Goal: Task Accomplishment & Management: Manage account settings

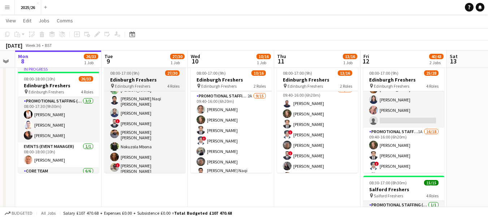
scroll to position [291, 0]
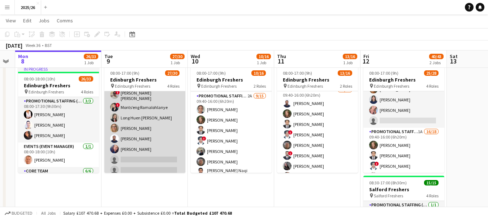
click at [158, 152] on app-card-role "Promotional Staffing (Brand Ambassadors) 2A 19/21 09:40-16:00 (6h20m) [PERSON_N…" at bounding box center [144, 57] width 81 height 241
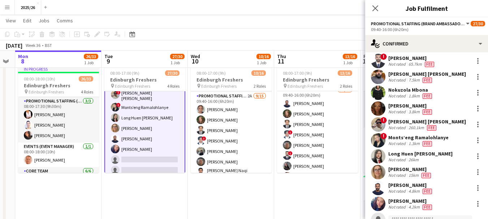
scroll to position [207, 0]
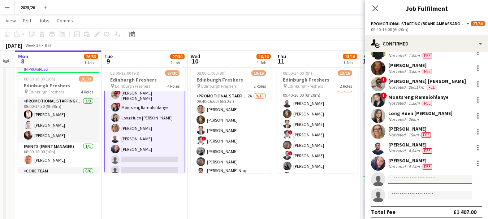
click at [437, 175] on input at bounding box center [430, 179] width 84 height 9
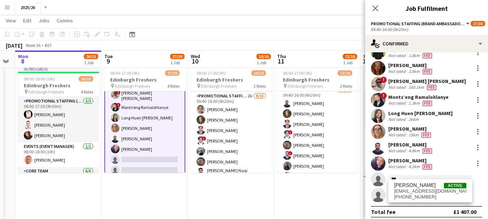
type input "***"
click at [431, 181] on div "[PERSON_NAME] Active [EMAIL_ADDRESS][DOMAIN_NAME] [PHONE_NUMBER]" at bounding box center [430, 191] width 84 height 23
click at [431, 188] on span "[PERSON_NAME] Active" at bounding box center [430, 185] width 72 height 6
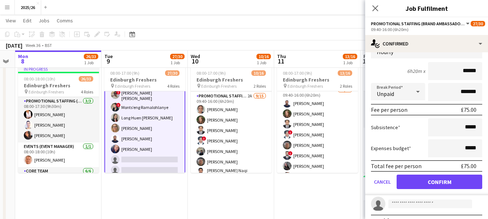
type input "******"
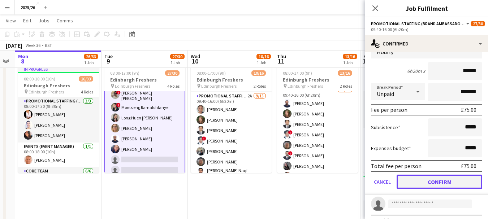
click at [441, 176] on button "Confirm" at bounding box center [440, 182] width 86 height 14
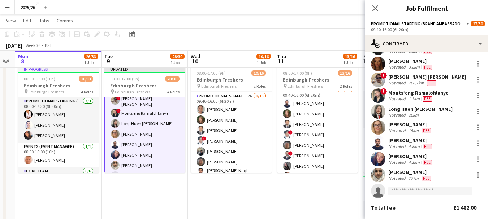
scroll to position [207, 0]
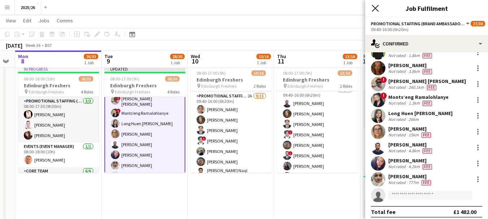
click at [374, 5] on icon "Close pop-in" at bounding box center [375, 8] width 7 height 7
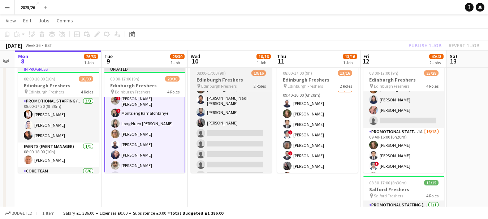
scroll to position [113, 0]
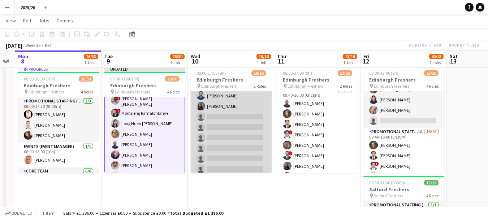
click at [248, 135] on app-card-role "Promotional Staffing (Brand Ambassadors) 2A [DATE] 09:40-16:00 (6h20m) [PERSON_…" at bounding box center [231, 89] width 81 height 173
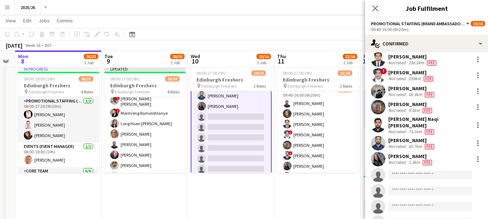
scroll to position [112, 0]
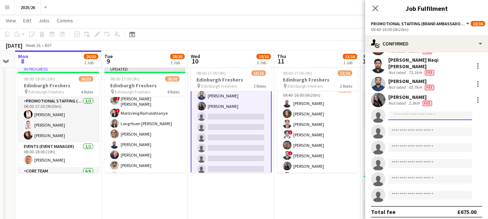
click at [436, 113] on input at bounding box center [430, 116] width 84 height 9
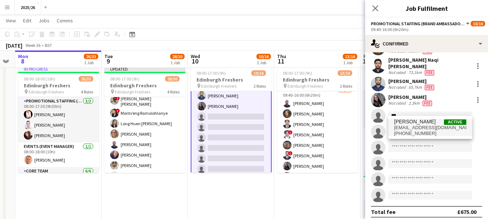
type input "***"
click at [430, 133] on span "[PHONE_NUMBER]" at bounding box center [430, 134] width 72 height 6
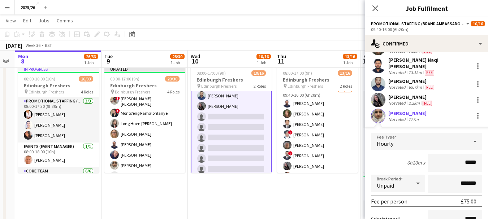
scroll to position [258, 0]
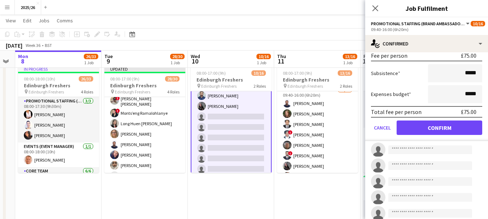
type input "*****"
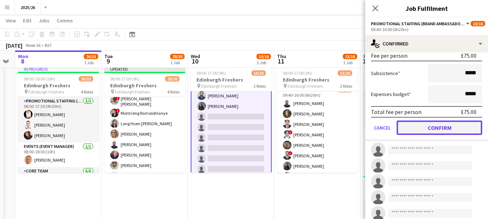
click at [435, 123] on button "Confirm" at bounding box center [440, 128] width 86 height 14
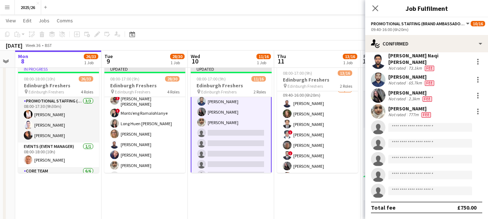
scroll to position [112, 0]
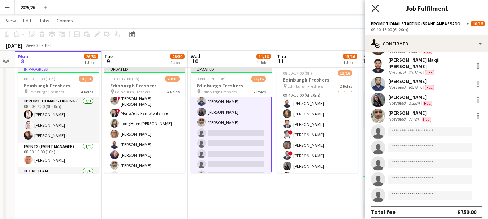
click at [375, 7] on icon "Close pop-in" at bounding box center [375, 8] width 7 height 7
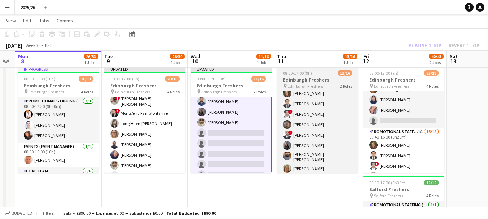
scroll to position [114, 0]
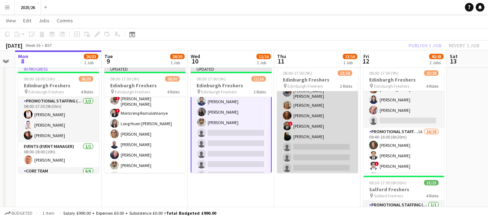
click at [337, 156] on app-card-role "Promotional Staffing (Brand Ambassadors) 3A [DATE] 09:40-16:00 (6h20m) [PERSON_…" at bounding box center [317, 88] width 81 height 173
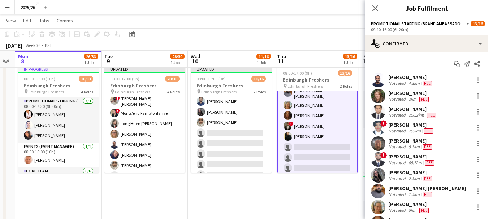
scroll to position [112, 0]
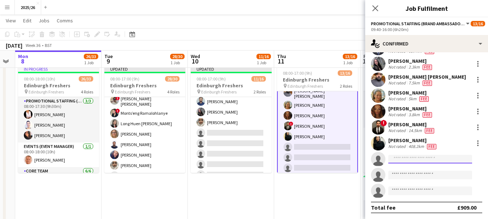
click at [434, 162] on input at bounding box center [430, 159] width 84 height 9
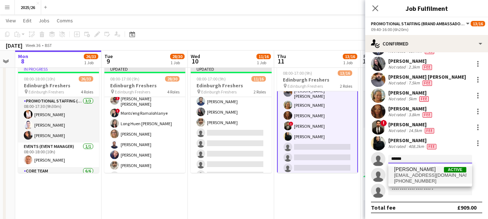
type input "******"
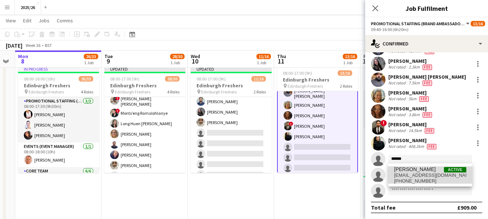
click at [421, 174] on span "[EMAIL_ADDRESS][DOMAIN_NAME]" at bounding box center [430, 176] width 72 height 6
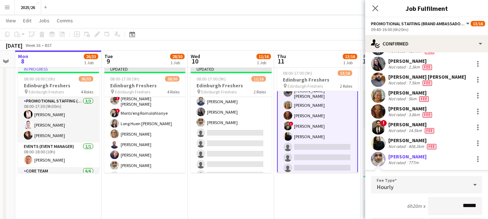
scroll to position [258, 0]
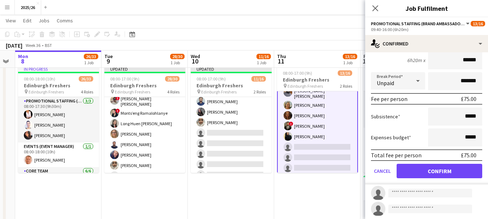
type input "******"
click at [447, 173] on button "Confirm" at bounding box center [440, 171] width 86 height 14
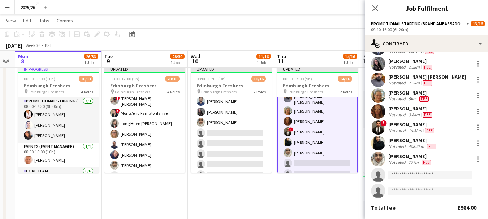
scroll to position [112, 0]
click at [378, 8] on icon "Close pop-in" at bounding box center [375, 8] width 7 height 7
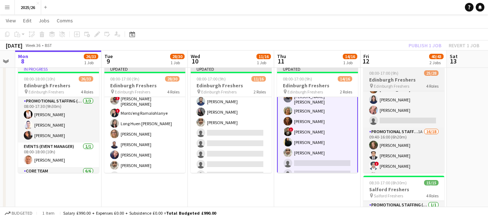
scroll to position [182, 0]
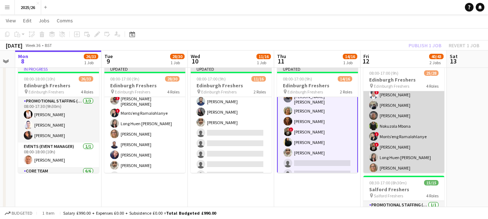
click at [425, 158] on app-card-role "Promotional Staffing (Brand Ambassadors) 1A 16/18 09:40-16:00 (6h20m) [PERSON_N…" at bounding box center [404, 157] width 81 height 203
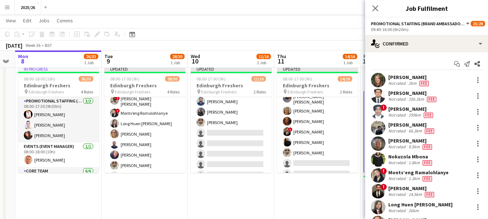
scroll to position [146, 0]
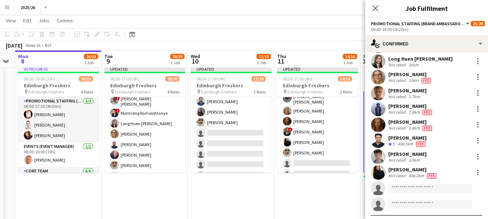
click at [407, 183] on app-invite-slot "single-neutral-actions" at bounding box center [426, 188] width 123 height 14
click at [405, 186] on input at bounding box center [430, 188] width 84 height 9
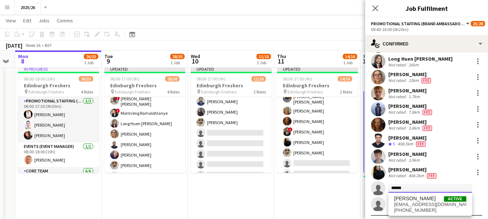
type input "******"
click at [433, 201] on span "[PERSON_NAME] Active" at bounding box center [430, 199] width 72 height 6
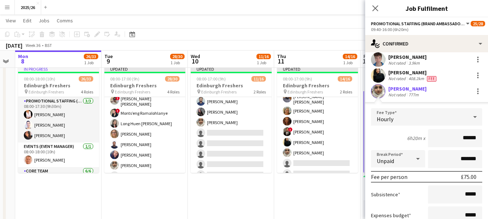
scroll to position [323, 0]
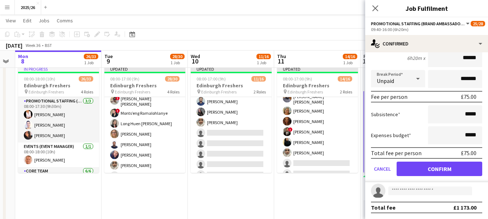
type input "******"
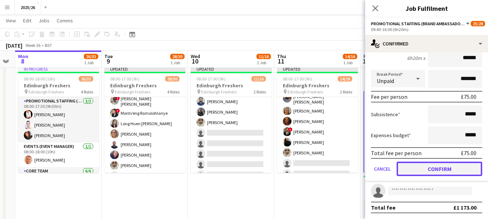
click at [451, 171] on button "Confirm" at bounding box center [440, 169] width 86 height 14
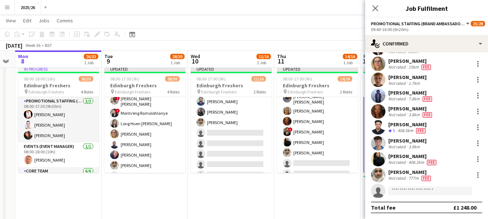
scroll to position [159, 0]
click at [368, 7] on div "Close pop-in" at bounding box center [375, 8] width 20 height 17
click at [376, 7] on icon at bounding box center [375, 8] width 7 height 7
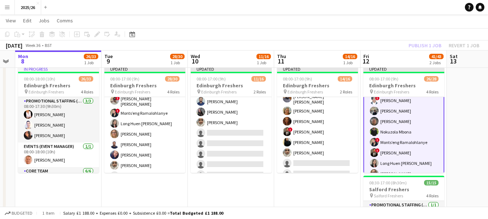
click at [408, 44] on div "Publish 1 job Revert 1 job" at bounding box center [444, 45] width 88 height 9
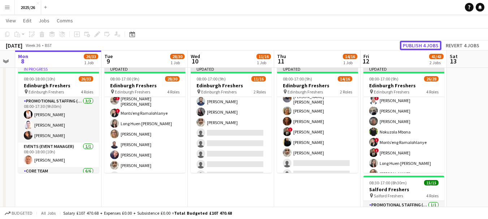
click at [408, 44] on button "Publish 4 jobs" at bounding box center [421, 45] width 42 height 9
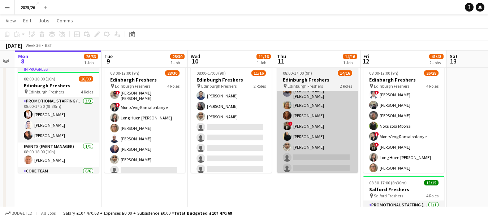
drag, startPoint x: 185, startPoint y: 159, endPoint x: 298, endPoint y: 138, distance: 115.3
click at [180, 159] on app-card-role "Promotional Staffing (Brand Ambassadors) 2A 20/21 09:40-16:00 (6h20m) [PERSON_N…" at bounding box center [144, 57] width 81 height 241
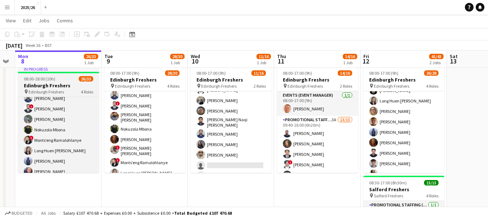
scroll to position [238, 0]
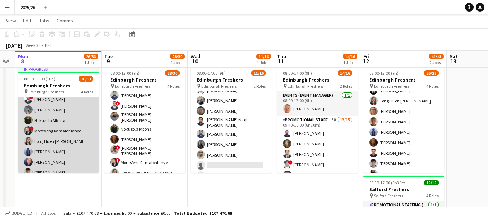
click at [64, 104] on app-card-role "Promotional Staffing (Brand Ambassadors) 1A 16/23 09:40-17:00 (7h20m) [PERSON_N…" at bounding box center [58, 135] width 81 height 257
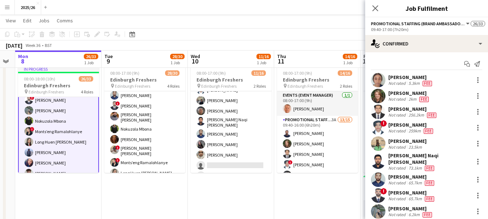
scroll to position [238, 0]
click at [406, 206] on div "[PERSON_NAME]" at bounding box center [410, 209] width 45 height 7
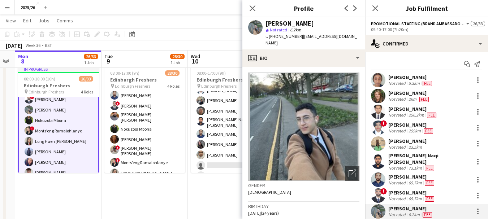
click at [332, 67] on app-crew-profile-bio "Open photos pop-in Gender [DEMOGRAPHIC_DATA] Birthday [DEMOGRAPHIC_DATA] (24 ye…" at bounding box center [303, 143] width 123 height 152
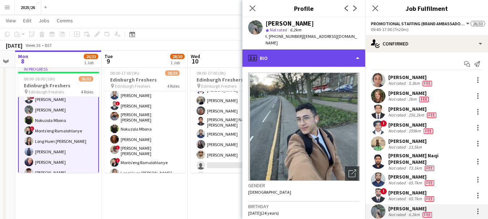
click at [327, 55] on div "profile Bio" at bounding box center [303, 58] width 123 height 17
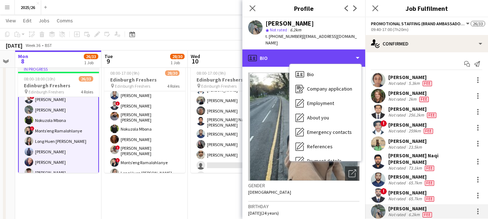
scroll to position [82, 0]
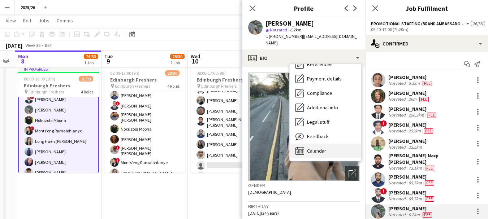
click at [344, 144] on div "Calendar Calendar" at bounding box center [326, 151] width 72 height 14
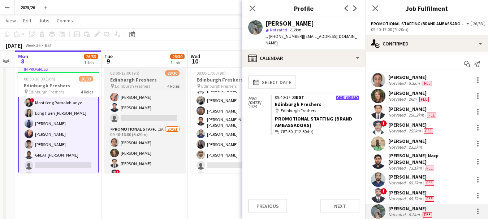
scroll to position [104, 0]
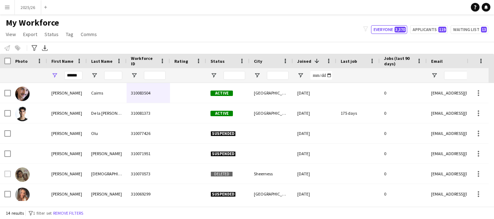
scroll to position [0, 253]
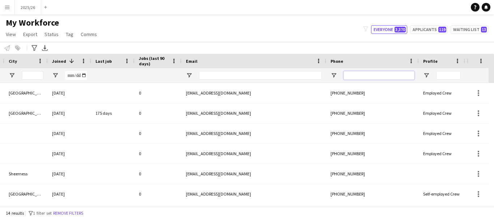
click at [363, 75] on input "Phone Filter Input" at bounding box center [378, 75] width 71 height 9
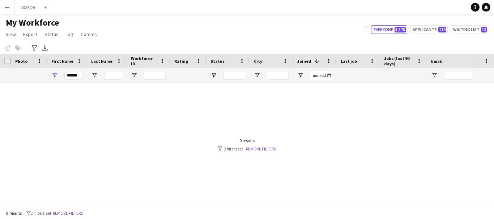
type input "******"
click at [78, 83] on div at bounding box center [391, 83] width 783 height 0
click at [79, 77] on input "******" at bounding box center [73, 75] width 18 height 9
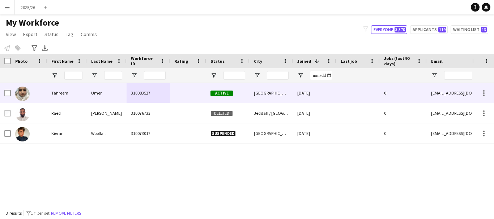
click at [147, 90] on div "310083527" at bounding box center [147, 93] width 43 height 20
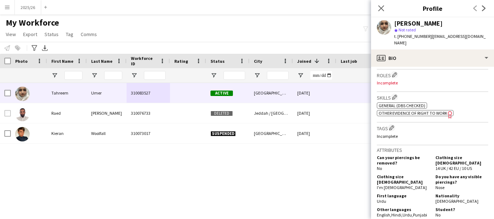
click at [410, 111] on span "Other evidence of Right to Work" at bounding box center [412, 113] width 69 height 5
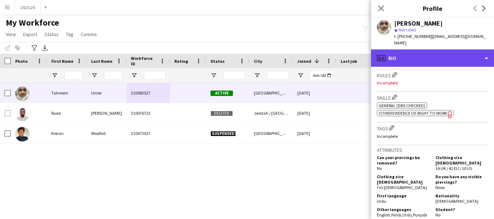
click at [395, 50] on div "profile Bio" at bounding box center [432, 58] width 123 height 17
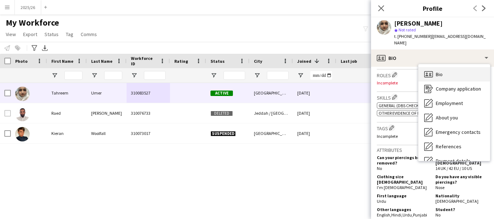
click at [462, 70] on div "Bio Bio" at bounding box center [454, 74] width 72 height 14
